Goal: Information Seeking & Learning: Compare options

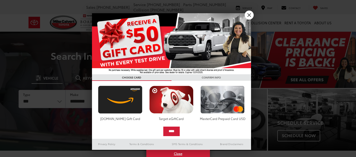
click at [60, 101] on div at bounding box center [178, 78] width 356 height 157
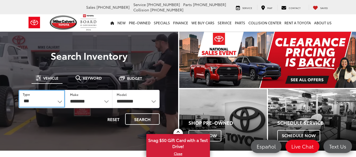
click at [60, 101] on select "*** *** **** *********" at bounding box center [42, 99] width 46 height 18
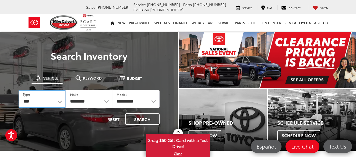
select select "******"
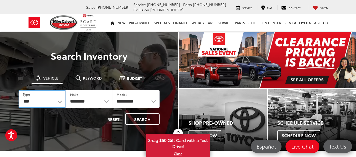
click at [19, 90] on select "*** *** **** *********" at bounding box center [42, 99] width 47 height 18
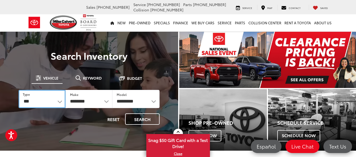
select select "******"
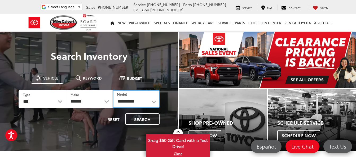
click at [154, 102] on select "**********" at bounding box center [136, 99] width 47 height 18
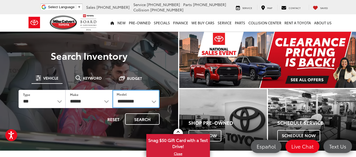
select select "**********"
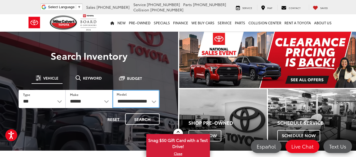
click at [112, 90] on select "**********" at bounding box center [135, 99] width 47 height 18
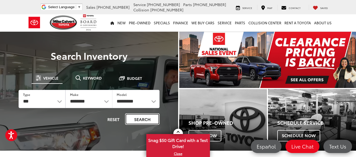
click at [138, 118] on button "Search" at bounding box center [142, 119] width 34 height 11
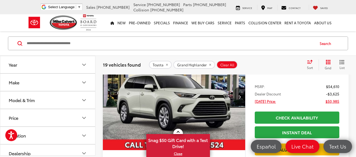
scroll to position [58, 0]
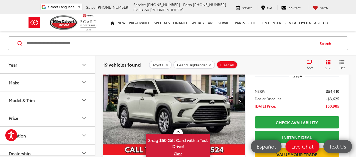
click at [207, 106] on img "2025 Toyota Grand Highlander Limited 0" at bounding box center [173, 101] width 143 height 107
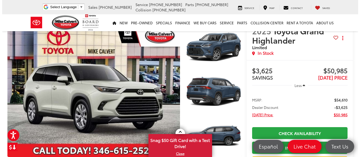
scroll to position [28, 0]
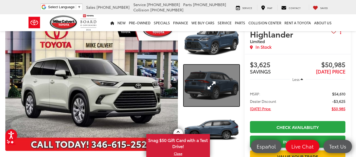
click at [191, 83] on link "Expand Photo 2" at bounding box center [212, 86] width 56 height 42
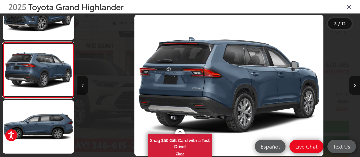
scroll to position [0, 564]
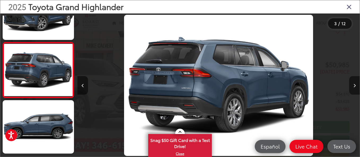
click at [355, 86] on icon "Next image" at bounding box center [354, 86] width 2 height 4
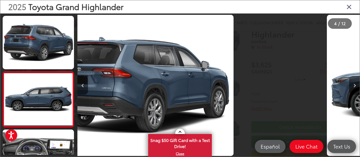
scroll to position [141, 0]
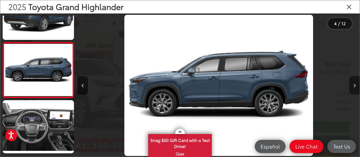
click at [355, 86] on icon "Next image" at bounding box center [354, 86] width 2 height 4
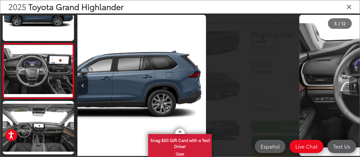
scroll to position [196, 0]
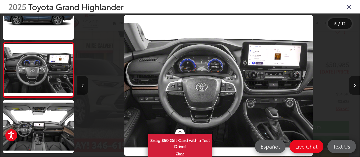
click at [355, 86] on icon "Next image" at bounding box center [354, 86] width 2 height 4
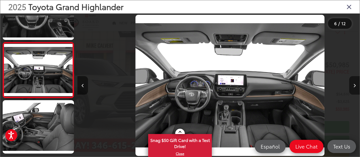
scroll to position [0, 1410]
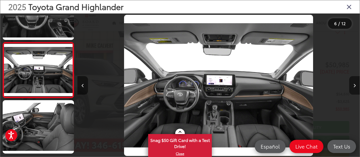
click at [355, 86] on icon "Next image" at bounding box center [354, 86] width 2 height 4
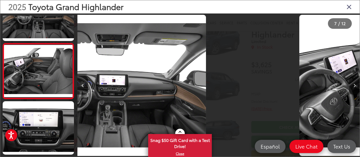
scroll to position [307, 0]
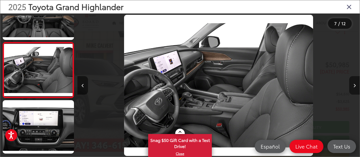
click at [355, 86] on icon "Next image" at bounding box center [354, 86] width 2 height 4
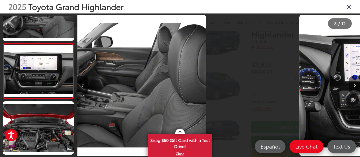
scroll to position [363, 0]
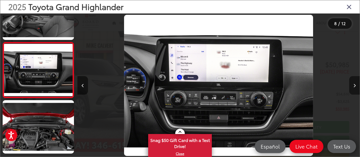
click at [355, 86] on icon "Next image" at bounding box center [354, 86] width 2 height 4
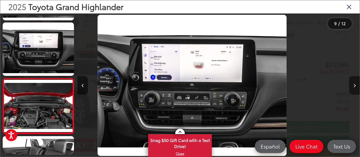
scroll to position [0, 0]
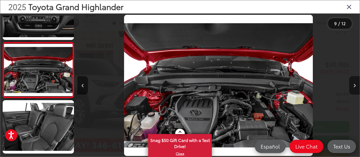
click at [355, 86] on icon "Next image" at bounding box center [354, 86] width 2 height 4
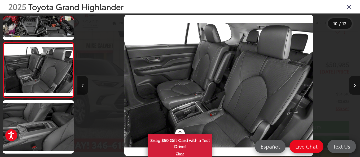
click at [355, 86] on icon "Next image" at bounding box center [354, 86] width 2 height 4
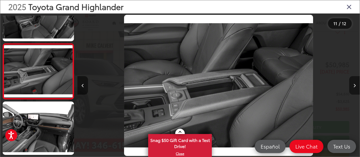
click at [355, 86] on icon "Next image" at bounding box center [354, 86] width 2 height 4
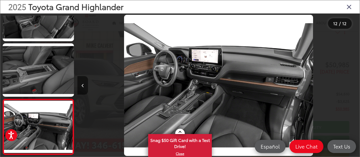
click at [355, 86] on div at bounding box center [324, 86] width 70 height 144
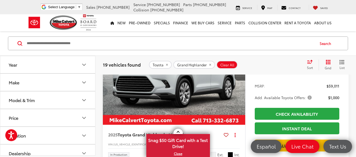
scroll to position [1438, 0]
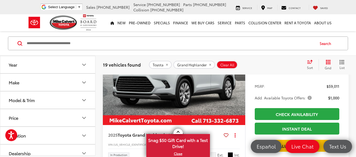
click at [201, 109] on img "2025 Toyota Grand Highlander Limited 0" at bounding box center [173, 72] width 143 height 107
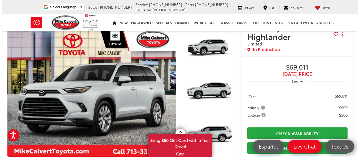
scroll to position [31, 0]
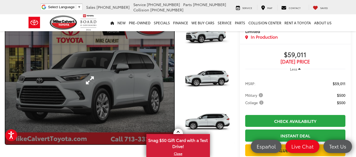
click at [158, 93] on link "Expand Photo 0" at bounding box center [89, 80] width 169 height 128
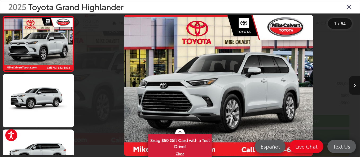
click at [355, 87] on icon "Next image" at bounding box center [354, 86] width 2 height 4
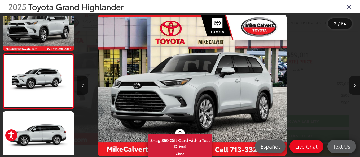
scroll to position [29, 0]
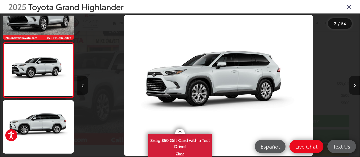
click at [355, 87] on icon "Next image" at bounding box center [354, 86] width 2 height 4
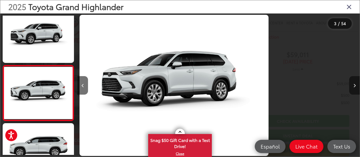
scroll to position [85, 0]
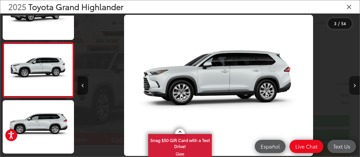
click at [355, 87] on icon "Next image" at bounding box center [354, 86] width 2 height 4
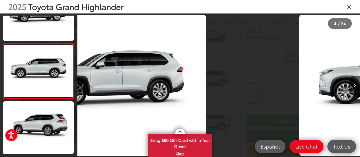
scroll to position [141, 0]
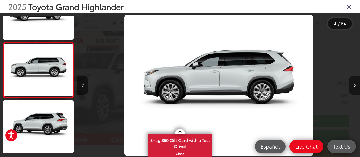
click at [355, 87] on icon "Next image" at bounding box center [354, 86] width 2 height 4
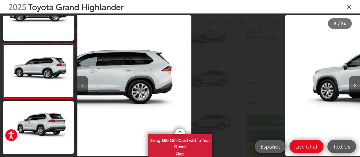
scroll to position [196, 0]
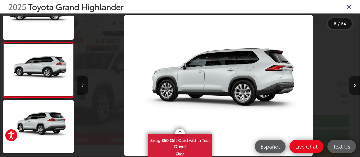
click at [355, 87] on icon "Next image" at bounding box center [354, 86] width 2 height 4
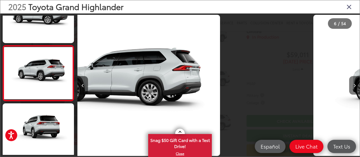
scroll to position [252, 0]
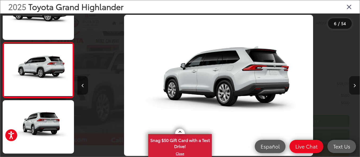
click at [355, 87] on icon "Next image" at bounding box center [354, 86] width 2 height 4
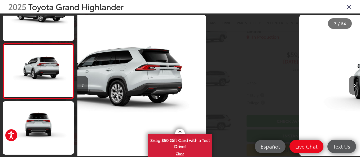
scroll to position [307, 0]
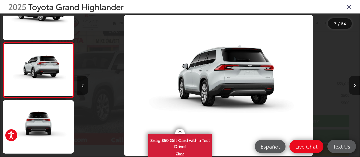
click at [355, 87] on icon "Next image" at bounding box center [354, 86] width 2 height 4
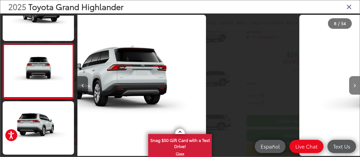
scroll to position [363, 0]
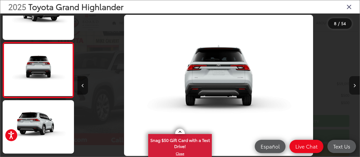
click at [355, 87] on icon "Next image" at bounding box center [354, 86] width 2 height 4
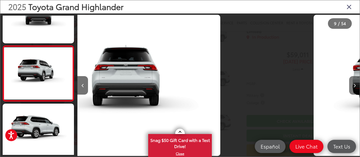
scroll to position [418, 0]
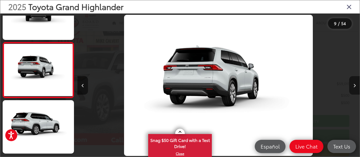
click at [355, 87] on icon "Next image" at bounding box center [354, 86] width 2 height 4
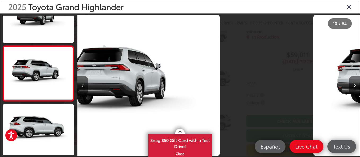
scroll to position [474, 0]
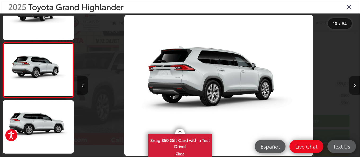
click at [355, 87] on icon "Next image" at bounding box center [354, 86] width 2 height 4
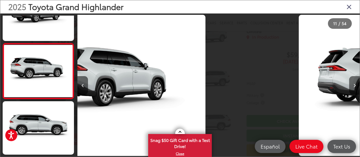
scroll to position [530, 0]
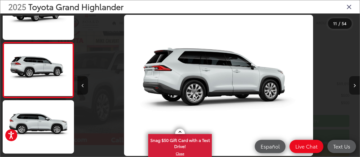
click at [355, 87] on icon "Next image" at bounding box center [354, 86] width 2 height 4
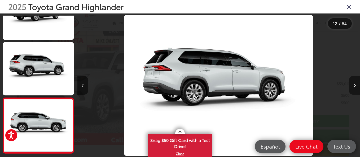
scroll to position [0, 0]
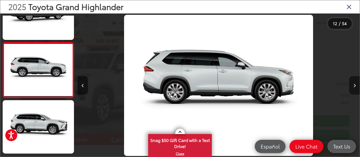
click at [355, 87] on icon "Next image" at bounding box center [354, 86] width 2 height 4
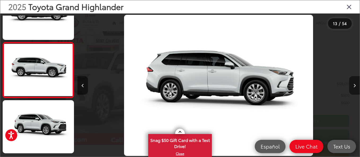
click at [355, 87] on icon "Next image" at bounding box center [354, 86] width 2 height 4
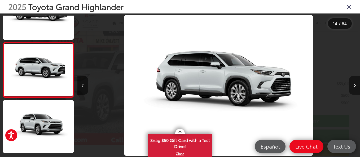
click at [355, 87] on icon "Next image" at bounding box center [354, 86] width 2 height 4
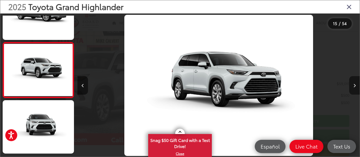
click at [355, 87] on icon "Next image" at bounding box center [354, 86] width 2 height 4
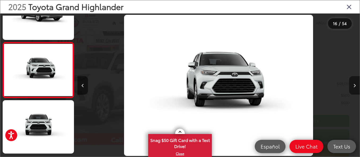
click at [355, 87] on icon "Next image" at bounding box center [354, 86] width 2 height 4
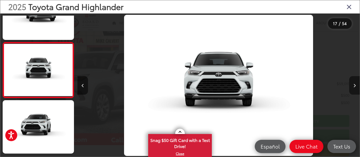
click at [355, 87] on icon "Next image" at bounding box center [354, 86] width 2 height 4
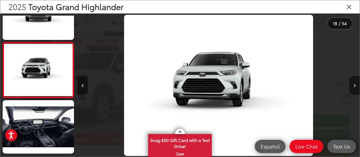
click at [355, 87] on icon "Next image" at bounding box center [354, 86] width 2 height 4
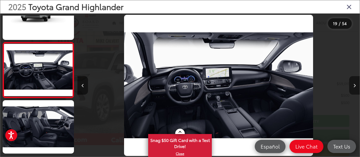
click at [355, 87] on icon "Next image" at bounding box center [354, 86] width 2 height 4
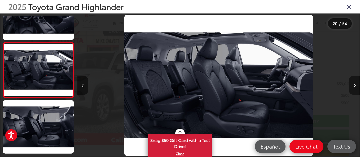
click at [355, 87] on icon "Next image" at bounding box center [354, 86] width 2 height 4
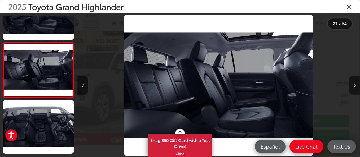
click at [355, 87] on icon "Next image" at bounding box center [354, 86] width 2 height 4
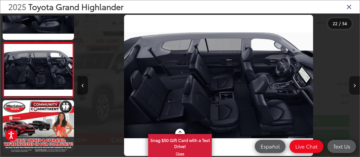
click at [355, 87] on icon "Next image" at bounding box center [354, 86] width 2 height 4
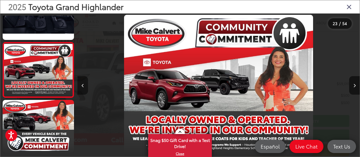
click at [82, 88] on button "Previous image" at bounding box center [82, 85] width 11 height 19
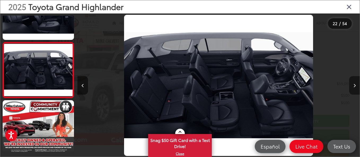
click at [354, 84] on icon "Next image" at bounding box center [354, 86] width 2 height 4
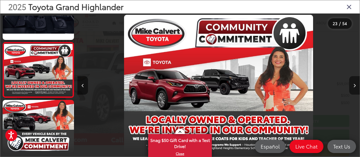
click at [354, 84] on icon "Next image" at bounding box center [354, 86] width 2 height 4
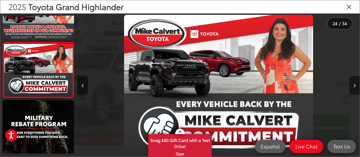
click at [354, 84] on icon "Next image" at bounding box center [354, 86] width 2 height 4
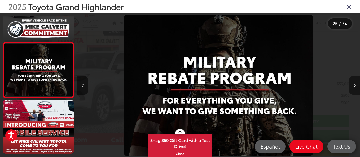
click at [354, 84] on icon "Next image" at bounding box center [354, 86] width 2 height 4
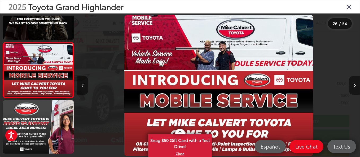
click at [354, 84] on icon "Next image" at bounding box center [354, 86] width 2 height 4
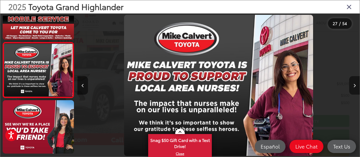
click at [354, 84] on icon "Next image" at bounding box center [354, 86] width 2 height 4
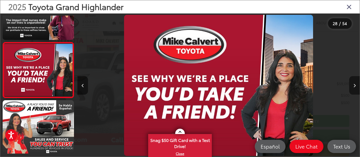
click at [354, 84] on icon "Next image" at bounding box center [354, 86] width 2 height 4
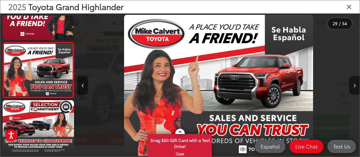
click at [354, 84] on icon "Next image" at bounding box center [354, 86] width 2 height 4
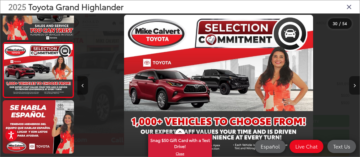
click at [354, 84] on icon "Next image" at bounding box center [354, 86] width 2 height 4
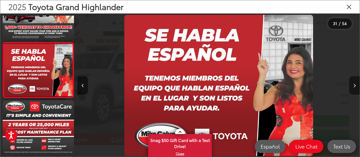
click at [354, 84] on icon "Next image" at bounding box center [354, 86] width 2 height 4
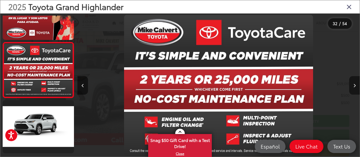
click at [354, 84] on icon "Next image" at bounding box center [354, 86] width 2 height 4
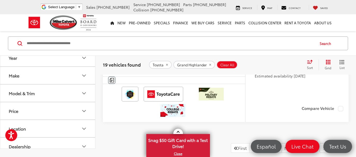
scroll to position [2313, 0]
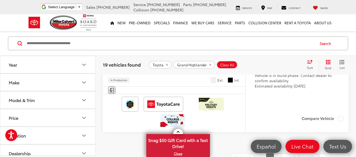
drag, startPoint x: 139, startPoint y: 99, endPoint x: 175, endPoint y: 99, distance: 36.0
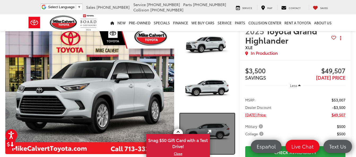
click at [210, 123] on link "Expand Photo 3" at bounding box center [207, 134] width 55 height 41
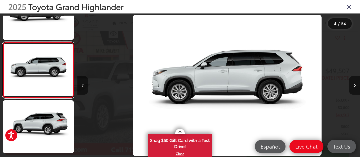
scroll to position [0, 846]
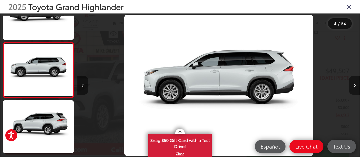
click at [352, 86] on button "Next image" at bounding box center [354, 85] width 11 height 19
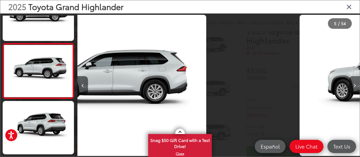
scroll to position [196, 0]
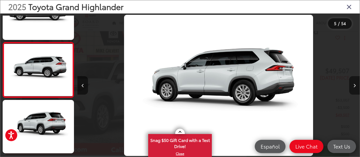
click at [352, 86] on button "Next image" at bounding box center [354, 85] width 11 height 19
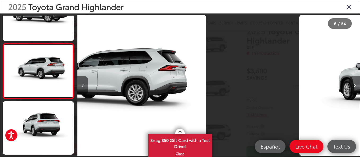
scroll to position [252, 0]
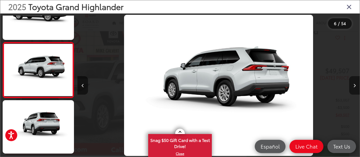
click at [352, 86] on button "Next image" at bounding box center [354, 85] width 11 height 19
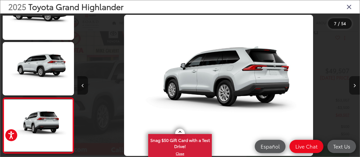
click at [352, 86] on button "Next image" at bounding box center [354, 85] width 11 height 19
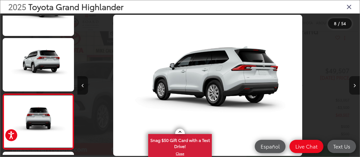
scroll to position [0, 1459]
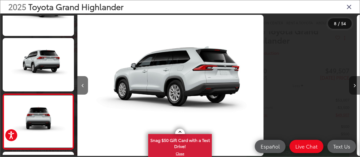
click at [352, 86] on button "Next image" at bounding box center [354, 85] width 11 height 19
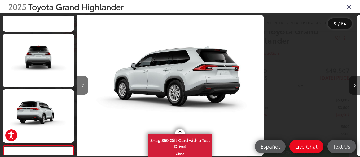
scroll to position [0, 1550]
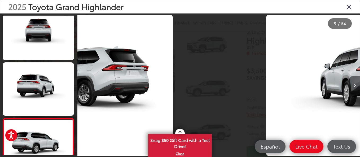
click at [352, 86] on button "Next image" at bounding box center [354, 85] width 11 height 19
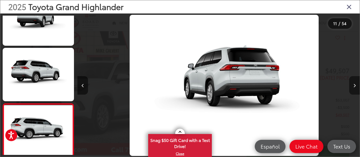
scroll to position [0, 0]
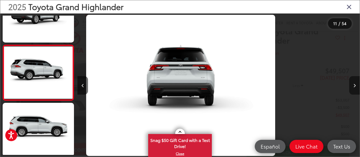
click at [352, 86] on button "Next image" at bounding box center [354, 85] width 11 height 19
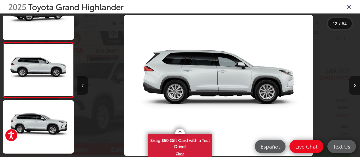
click at [352, 86] on button "Next image" at bounding box center [354, 85] width 11 height 19
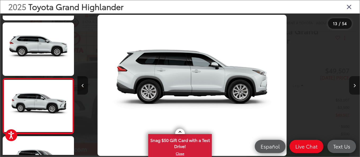
scroll to position [640, 0]
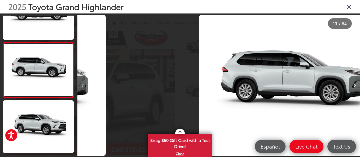
click at [352, 86] on button "Next image" at bounding box center [354, 85] width 11 height 19
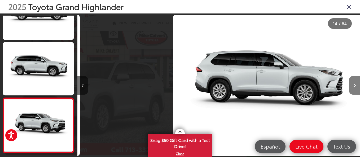
click at [352, 86] on button "Next image" at bounding box center [354, 85] width 11 height 19
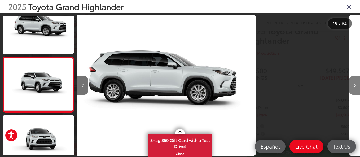
click at [352, 86] on button "Next image" at bounding box center [354, 85] width 11 height 19
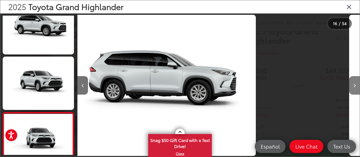
click at [352, 86] on button "Next image" at bounding box center [354, 85] width 11 height 19
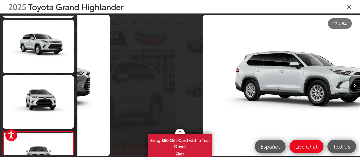
click at [352, 86] on button "Next image" at bounding box center [354, 85] width 11 height 19
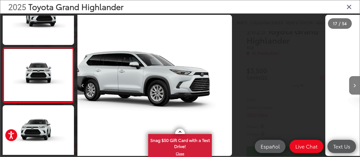
click at [352, 86] on button "Next image" at bounding box center [354, 85] width 11 height 19
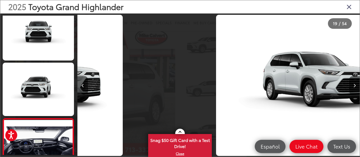
click at [352, 86] on button "Next image" at bounding box center [354, 85] width 11 height 19
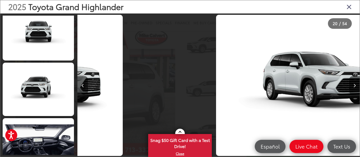
click at [352, 86] on button "Next image" at bounding box center [354, 85] width 11 height 19
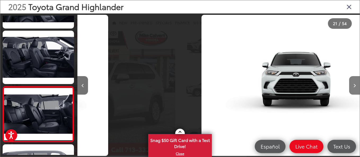
click at [352, 86] on button "Next image" at bounding box center [354, 85] width 11 height 19
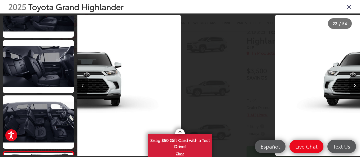
click at [352, 86] on button "Next image" at bounding box center [354, 85] width 11 height 19
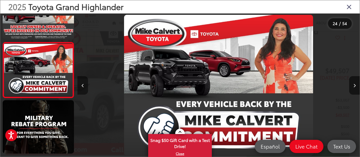
click at [82, 84] on button "Previous image" at bounding box center [82, 85] width 11 height 19
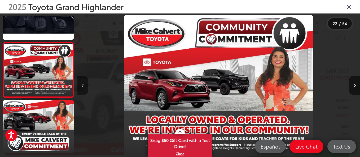
click at [82, 84] on button "Previous image" at bounding box center [82, 85] width 11 height 19
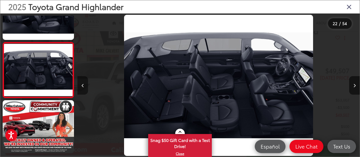
click at [82, 84] on button "Previous image" at bounding box center [82, 85] width 11 height 19
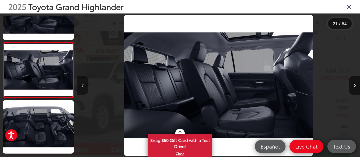
click at [82, 84] on button "Previous image" at bounding box center [82, 85] width 11 height 19
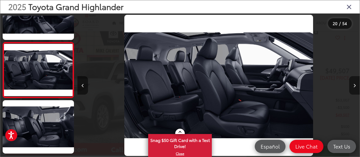
click at [352, 84] on button "Next image" at bounding box center [354, 85] width 11 height 19
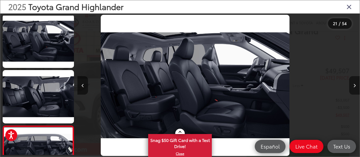
click at [352, 84] on button "Next image" at bounding box center [354, 85] width 11 height 19
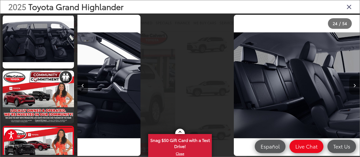
click at [352, 84] on button "Next image" at bounding box center [354, 85] width 11 height 19
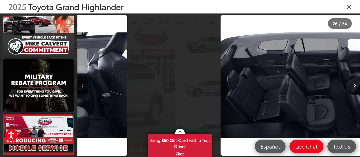
click at [352, 84] on button "Next image" at bounding box center [354, 85] width 11 height 19
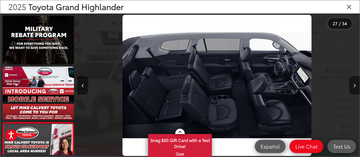
click at [352, 84] on button "Next image" at bounding box center [354, 85] width 11 height 19
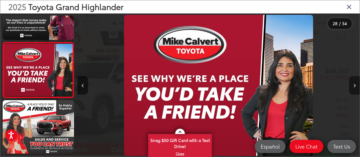
click at [352, 84] on button "Next image" at bounding box center [354, 85] width 11 height 19
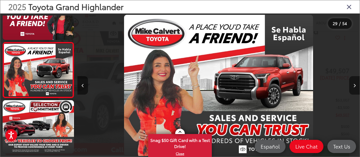
click at [352, 84] on button "Next image" at bounding box center [354, 85] width 11 height 19
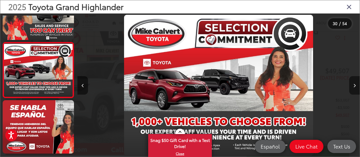
click at [352, 84] on button "Next image" at bounding box center [354, 85] width 11 height 19
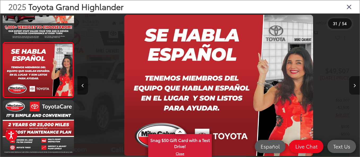
click at [352, 84] on button "Next image" at bounding box center [354, 85] width 11 height 19
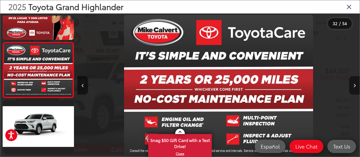
click at [352, 84] on button "Next image" at bounding box center [354, 85] width 11 height 19
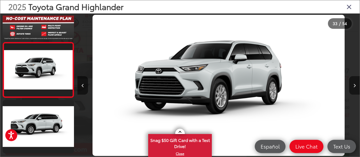
click at [352, 84] on button "Next image" at bounding box center [354, 85] width 11 height 19
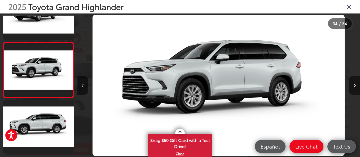
click at [352, 84] on button "Next image" at bounding box center [354, 85] width 11 height 19
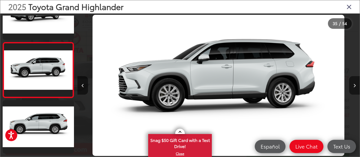
click at [352, 84] on button "Next image" at bounding box center [354, 85] width 11 height 19
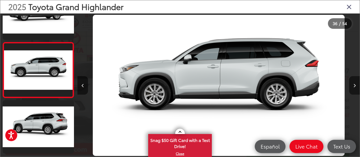
click at [352, 84] on button "Next image" at bounding box center [354, 85] width 11 height 19
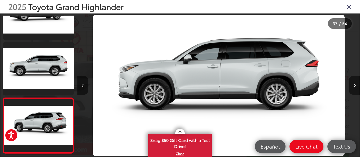
click at [352, 84] on button "Next image" at bounding box center [354, 85] width 11 height 19
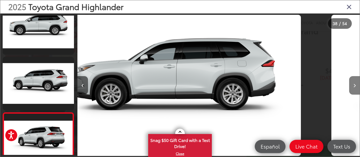
click at [352, 84] on button "Next image" at bounding box center [354, 85] width 11 height 19
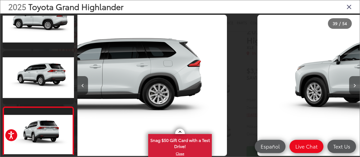
click at [352, 84] on button "Next image" at bounding box center [354, 85] width 11 height 19
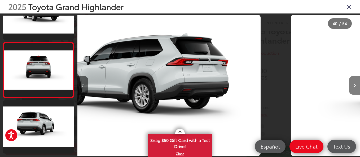
click at [352, 84] on button "Next image" at bounding box center [354, 85] width 11 height 19
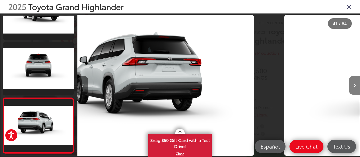
click at [352, 84] on button "Next image" at bounding box center [354, 85] width 11 height 19
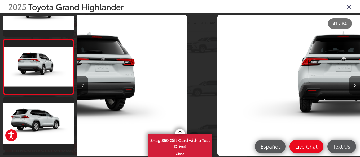
click at [352, 84] on button "Next image" at bounding box center [354, 85] width 11 height 19
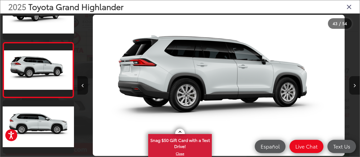
click at [352, 84] on button "Next image" at bounding box center [354, 85] width 11 height 19
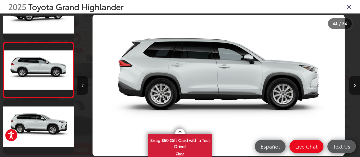
click at [352, 84] on button "Next image" at bounding box center [354, 85] width 11 height 19
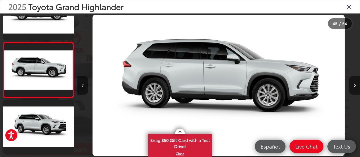
click at [352, 84] on button "Next image" at bounding box center [354, 85] width 11 height 19
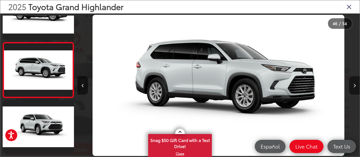
click at [352, 84] on button "Next image" at bounding box center [354, 85] width 11 height 19
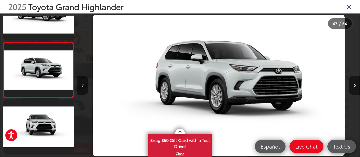
click at [352, 84] on button "Next image" at bounding box center [354, 85] width 11 height 19
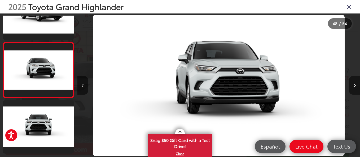
click at [352, 84] on button "Next image" at bounding box center [354, 85] width 11 height 19
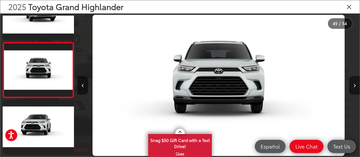
click at [352, 84] on button "Next image" at bounding box center [354, 85] width 11 height 19
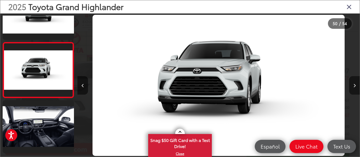
click at [352, 84] on button "Next image" at bounding box center [354, 85] width 11 height 19
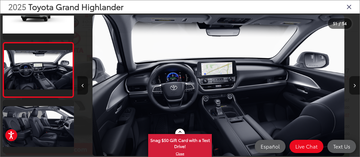
click at [352, 84] on button "Next image" at bounding box center [354, 85] width 11 height 19
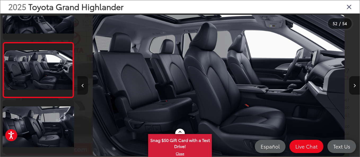
click at [86, 86] on button "Previous image" at bounding box center [82, 85] width 11 height 19
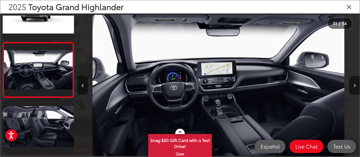
click at [354, 83] on button "Next image" at bounding box center [354, 85] width 11 height 19
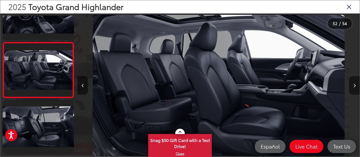
click at [354, 83] on button "Next image" at bounding box center [354, 85] width 11 height 19
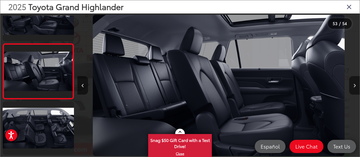
click at [354, 83] on button "Next image" at bounding box center [354, 85] width 11 height 19
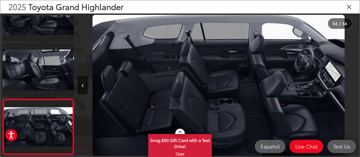
click at [354, 83] on div at bounding box center [324, 86] width 70 height 144
click at [349, 7] on icon "Close gallery" at bounding box center [348, 6] width 5 height 7
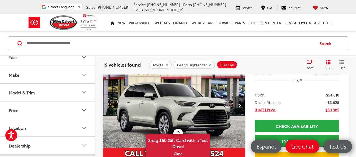
scroll to position [7, 0]
click at [210, 65] on icon "remove Grand%20Highlander" at bounding box center [209, 64] width 3 height 3
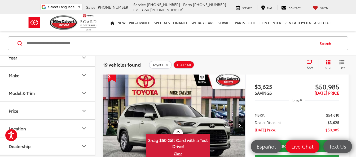
scroll to position [31, 0]
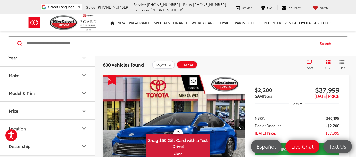
click at [85, 93] on icon "Model & Trim" at bounding box center [83, 93] width 3 height 2
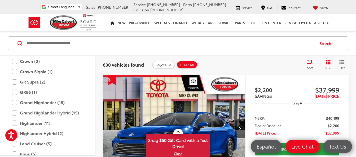
scroll to position [167, 0]
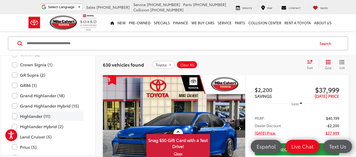
click at [15, 116] on label "Highlander (11)" at bounding box center [47, 116] width 71 height 9
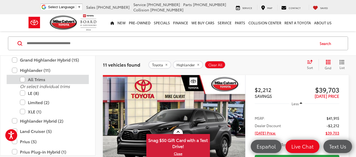
scroll to position [215, 0]
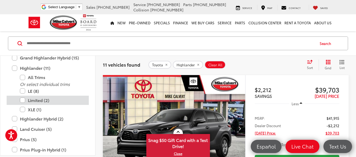
click at [23, 100] on label "Limited (2)" at bounding box center [52, 100] width 64 height 9
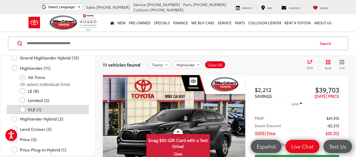
click at [23, 110] on label "XLE (1)" at bounding box center [52, 109] width 64 height 9
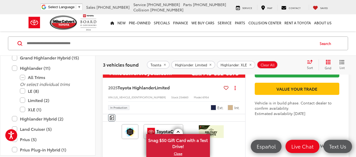
scroll to position [532, 0]
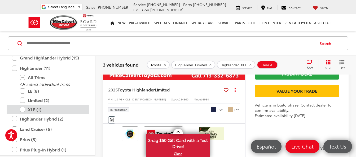
click at [22, 110] on label "XLE (1)" at bounding box center [52, 109] width 64 height 9
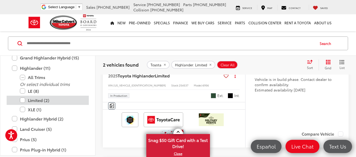
scroll to position [31, 0]
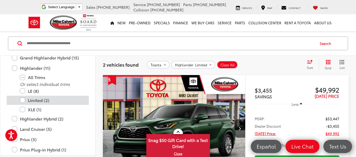
click at [23, 100] on label "Limited (2)" at bounding box center [52, 100] width 64 height 9
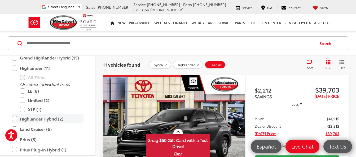
click at [14, 121] on label "Highlander Hybrid (2)" at bounding box center [47, 118] width 71 height 9
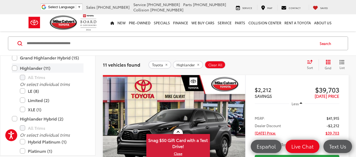
click at [15, 67] on label "Highlander (11)" at bounding box center [47, 68] width 71 height 9
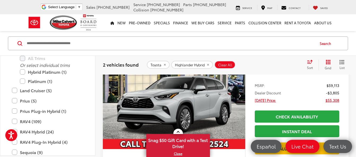
scroll to position [60, 0]
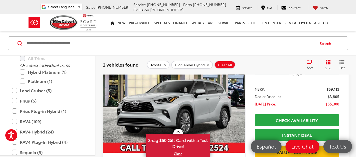
click at [240, 99] on icon "Next image" at bounding box center [239, 100] width 2 height 4
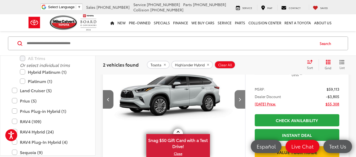
click at [240, 99] on icon "Next image" at bounding box center [239, 100] width 2 height 4
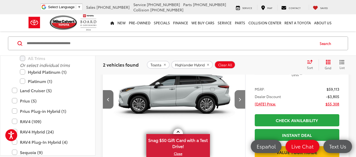
click at [240, 99] on icon "Next image" at bounding box center [239, 100] width 2 height 4
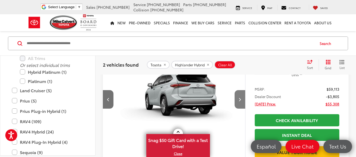
click at [240, 99] on icon "Next image" at bounding box center [239, 100] width 2 height 4
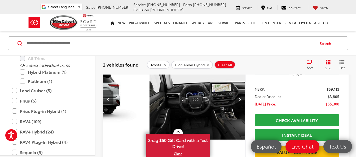
scroll to position [0, 572]
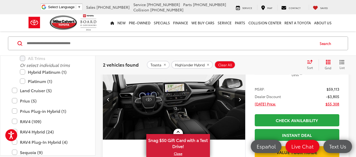
click at [240, 99] on icon "Next image" at bounding box center [239, 100] width 2 height 4
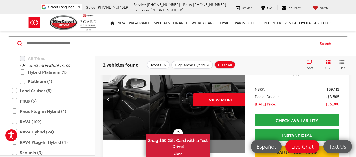
scroll to position [0, 715]
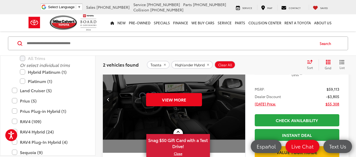
click at [240, 99] on div "View More" at bounding box center [173, 99] width 143 height 107
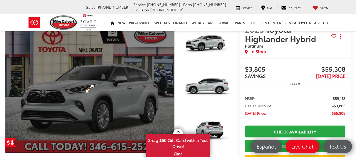
click at [146, 102] on link "Expand Photo 0" at bounding box center [89, 89] width 168 height 128
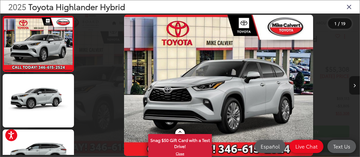
click at [355, 85] on icon "Next image" at bounding box center [354, 86] width 2 height 4
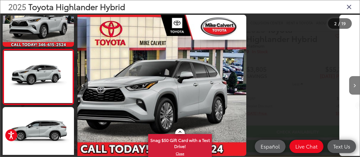
scroll to position [29, 0]
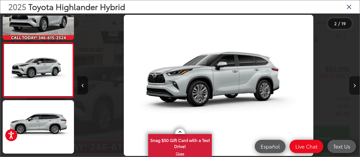
click at [355, 85] on icon "Next image" at bounding box center [354, 86] width 2 height 4
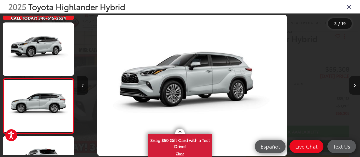
scroll to position [85, 0]
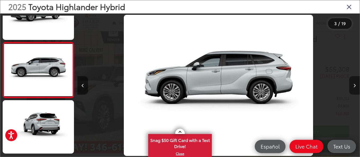
click at [355, 85] on icon "Next image" at bounding box center [354, 86] width 2 height 4
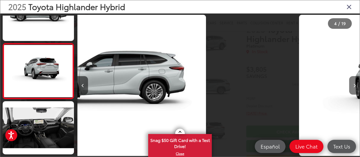
scroll to position [141, 0]
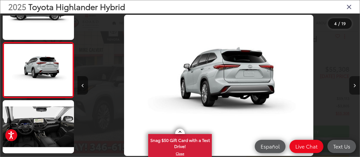
click at [355, 85] on icon "Next image" at bounding box center [354, 86] width 2 height 4
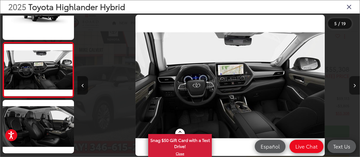
scroll to position [0, 1128]
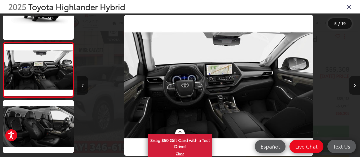
click at [355, 85] on icon "Next image" at bounding box center [354, 86] width 2 height 4
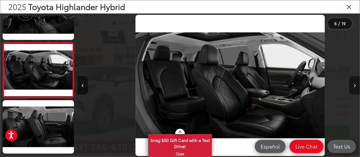
scroll to position [0, 1410]
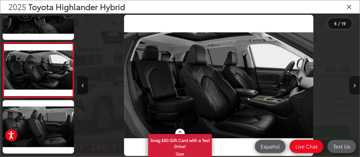
click at [355, 85] on icon "Next image" at bounding box center [354, 86] width 2 height 4
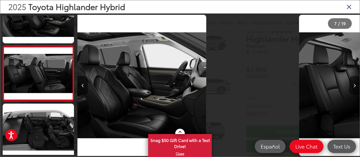
scroll to position [307, 0]
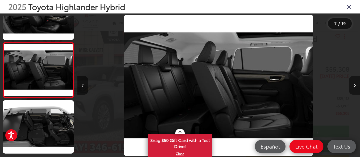
click at [355, 85] on icon "Next image" at bounding box center [354, 86] width 2 height 4
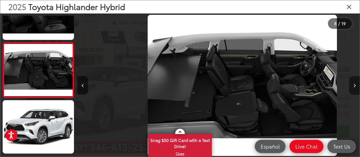
scroll to position [0, 1974]
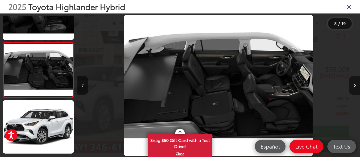
click at [355, 85] on icon "Next image" at bounding box center [354, 86] width 2 height 4
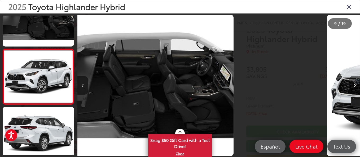
scroll to position [0, 0]
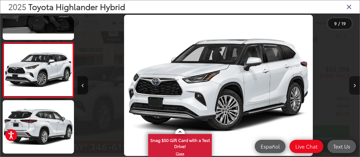
click at [355, 85] on icon "Next image" at bounding box center [354, 86] width 2 height 4
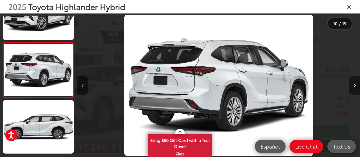
click at [355, 85] on icon "Next image" at bounding box center [354, 86] width 2 height 4
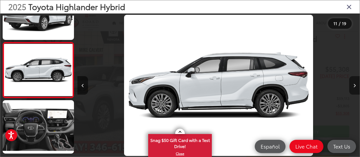
click at [355, 85] on icon "Next image" at bounding box center [354, 86] width 2 height 4
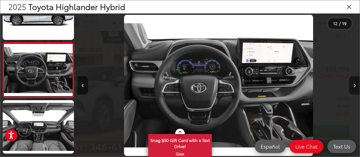
click at [355, 85] on icon "Next image" at bounding box center [354, 86] width 2 height 4
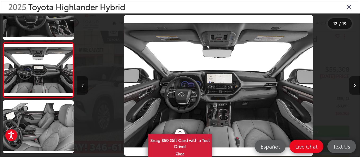
click at [355, 85] on icon "Next image" at bounding box center [354, 86] width 2 height 4
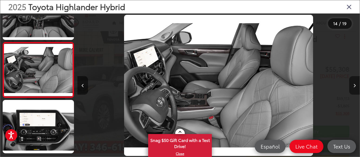
click at [355, 85] on icon "Next image" at bounding box center [354, 86] width 2 height 4
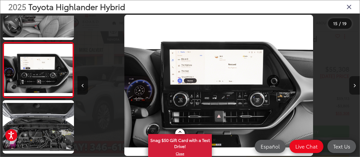
click at [355, 85] on icon "Next image" at bounding box center [354, 86] width 2 height 4
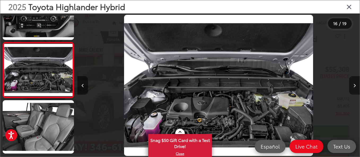
click at [355, 85] on icon "Next image" at bounding box center [354, 86] width 2 height 4
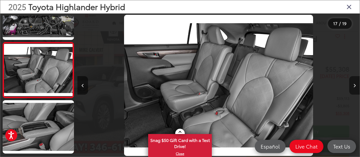
click at [355, 85] on icon "Next image" at bounding box center [354, 86] width 2 height 4
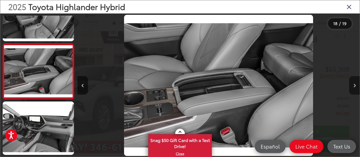
click at [355, 85] on icon "Next image" at bounding box center [354, 86] width 2 height 4
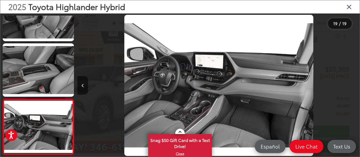
click at [355, 85] on div at bounding box center [324, 86] width 70 height 144
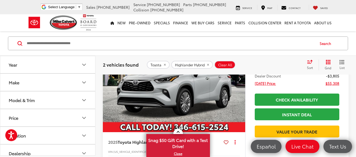
scroll to position [80, 0]
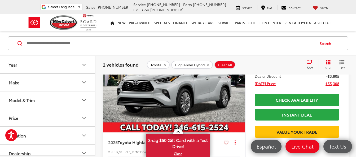
click at [140, 104] on img "2025 Toyota Highlander Hybrid Platinum 0" at bounding box center [173, 79] width 143 height 107
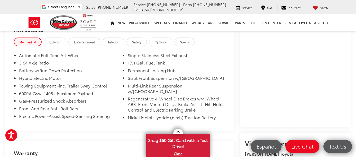
scroll to position [428, 0]
